Goal: Entertainment & Leisure: Consume media (video, audio)

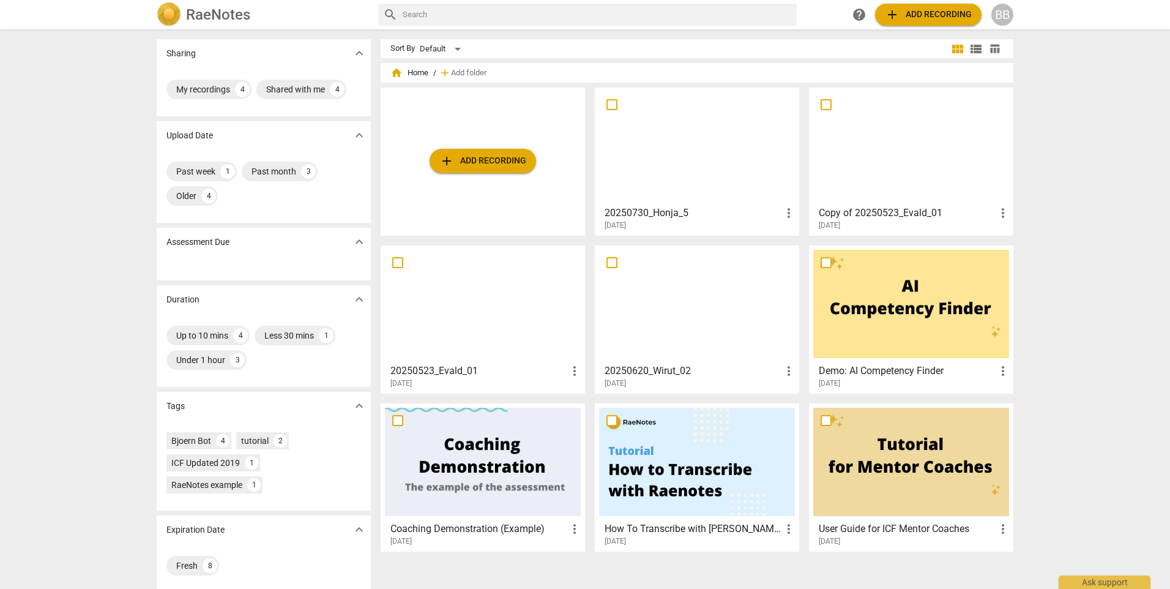
click at [740, 158] on div at bounding box center [697, 146] width 196 height 108
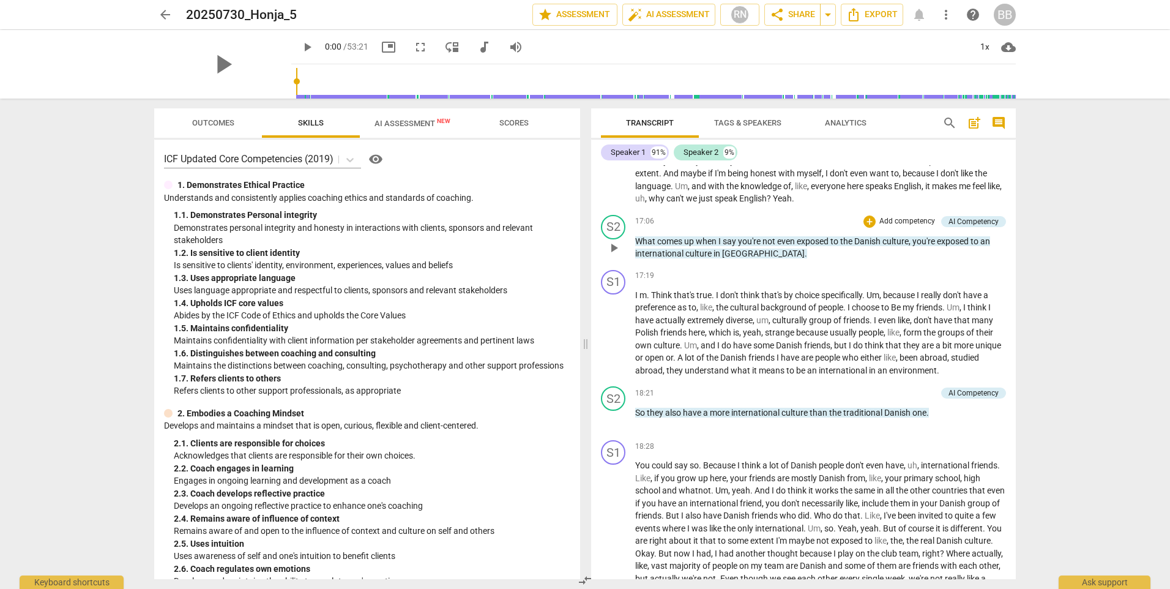
scroll to position [1897, 0]
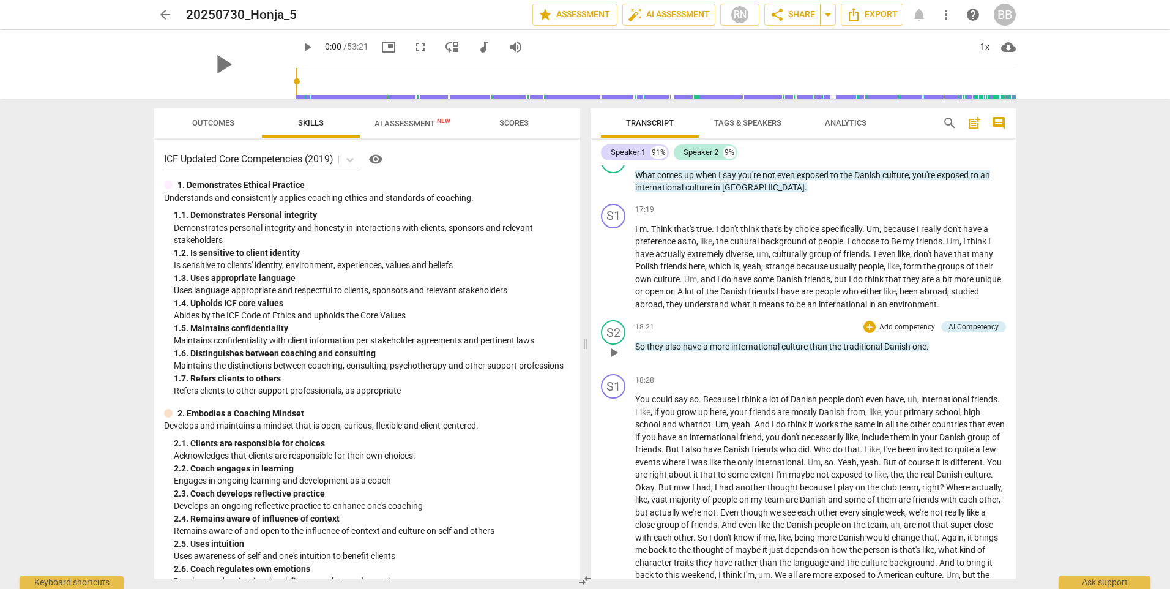
click at [615, 348] on span "play_arrow" at bounding box center [613, 352] width 15 height 15
click at [612, 349] on span "pause" at bounding box center [613, 352] width 15 height 15
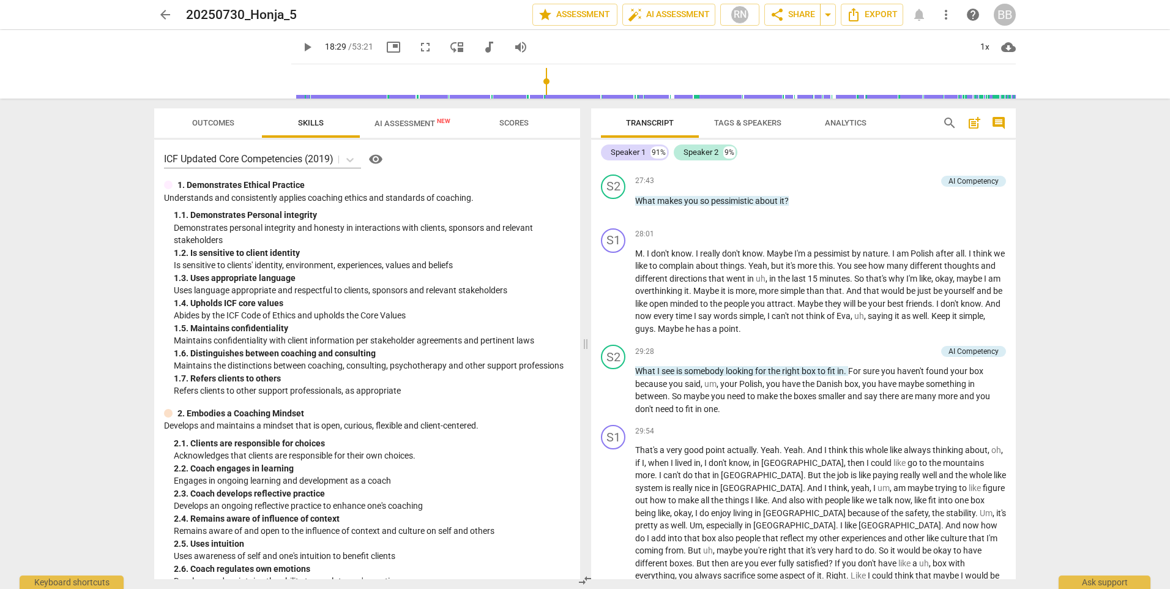
scroll to position [3243, 0]
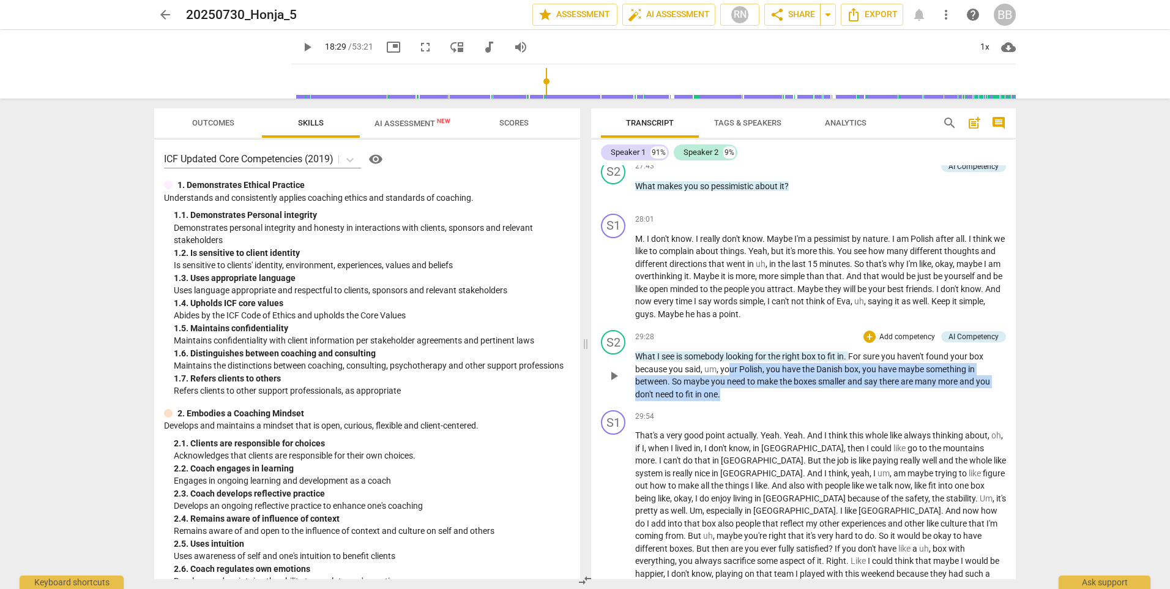
drag, startPoint x: 729, startPoint y: 384, endPoint x: 902, endPoint y: 403, distance: 174.2
click at [902, 400] on p "What I see is somebody looking for the right box to fit in . For sure you haven…" at bounding box center [820, 375] width 371 height 50
click at [686, 399] on span "fit" at bounding box center [690, 394] width 10 height 10
click at [728, 400] on p "What I see is somebody looking for the right box to fit in . For sure you haven…" at bounding box center [820, 375] width 371 height 50
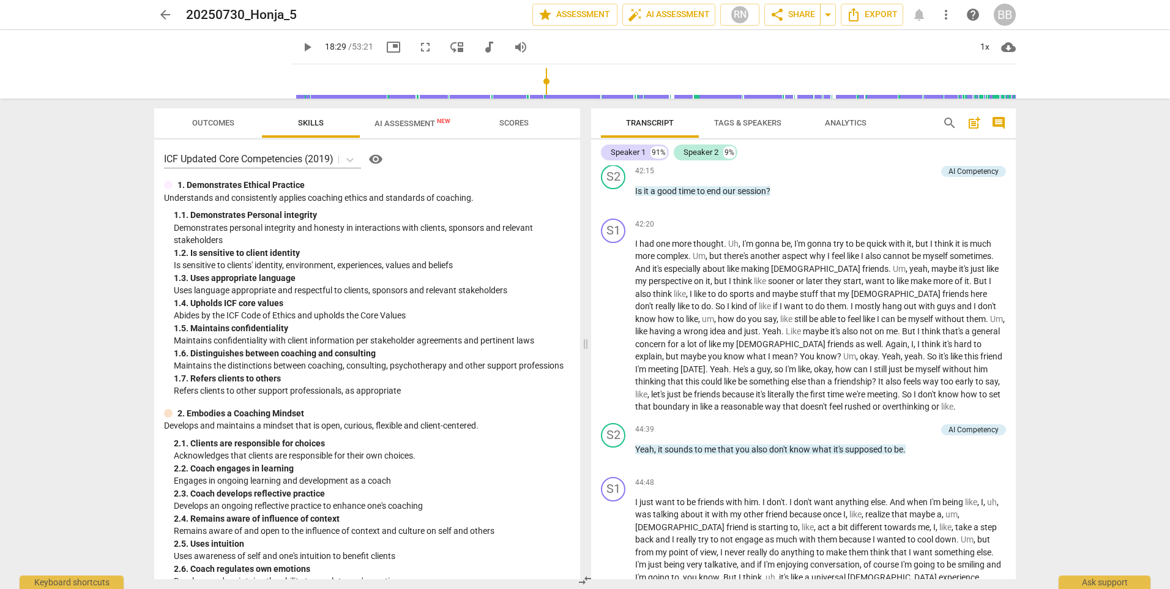
scroll to position [5017, 0]
click at [610, 324] on span "play_arrow" at bounding box center [613, 327] width 15 height 15
click at [418, 48] on span "fullscreen" at bounding box center [425, 47] width 15 height 15
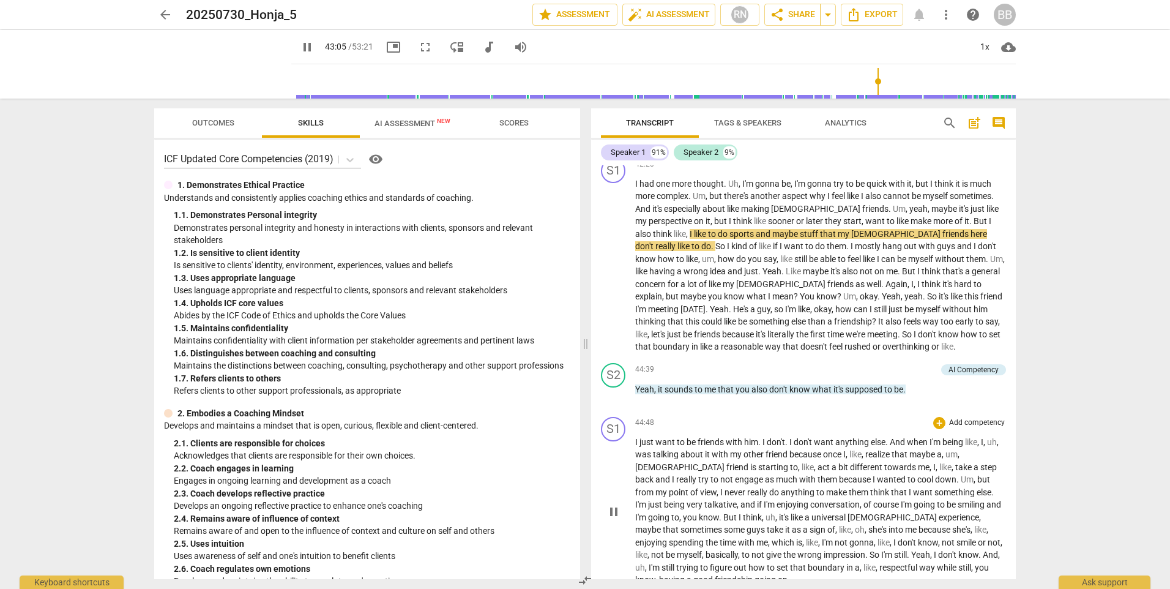
scroll to position [5139, 0]
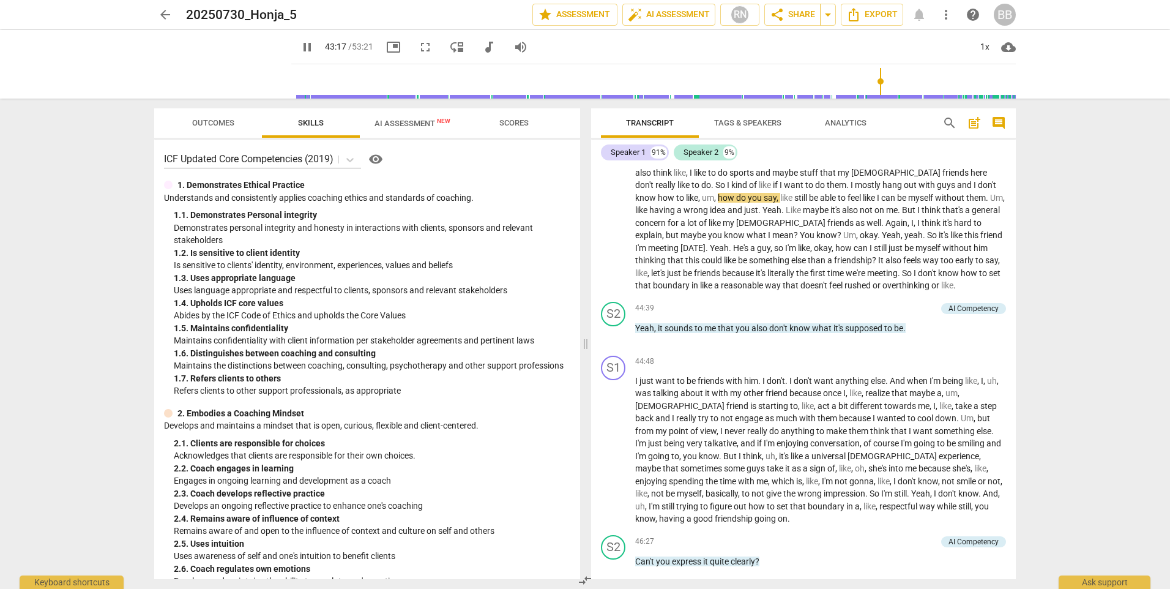
type input "2598"
